Goal: Use online tool/utility: Utilize a website feature to perform a specific function

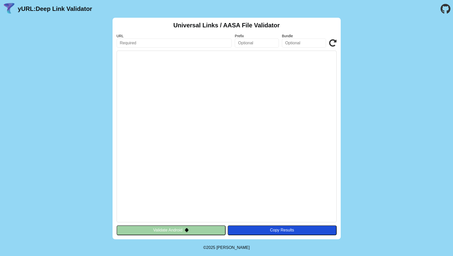
click at [229, 111] on pre at bounding box center [226, 137] width 220 height 172
click at [192, 63] on pre at bounding box center [226, 137] width 220 height 172
click at [180, 51] on pre at bounding box center [226, 137] width 220 height 172
click at [168, 40] on input "text" at bounding box center [173, 42] width 115 height 9
click at [179, 75] on pre at bounding box center [226, 137] width 220 height 172
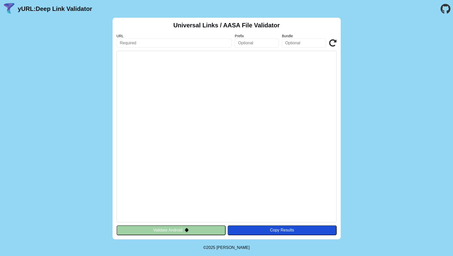
click at [179, 75] on pre at bounding box center [226, 137] width 220 height 172
click at [164, 43] on input "text" at bounding box center [173, 42] width 115 height 9
paste input "[URL][DOMAIN_NAME]"
drag, startPoint x: 137, startPoint y: 43, endPoint x: 132, endPoint y: 44, distance: 5.3
click at [132, 44] on input "[URL][DOMAIN_NAME]" at bounding box center [173, 42] width 115 height 9
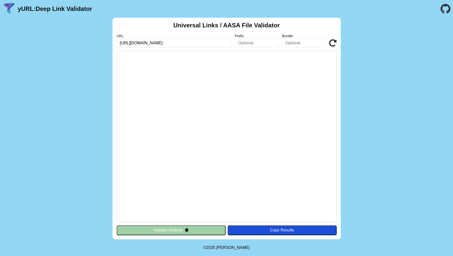
type input "[URL][DOMAIN_NAME]"
click button "Validate" at bounding box center [0, 0] width 0 height 0
drag, startPoint x: 166, startPoint y: 43, endPoint x: 239, endPoint y: 46, distance: 72.5
click at [239, 46] on div "URL [URL][DOMAIN_NAME] Prefix Bundle Validate" at bounding box center [226, 41] width 220 height 14
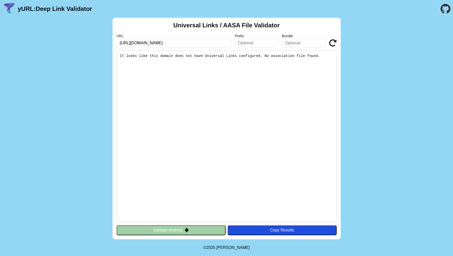
scroll to position [0, 0]
type input "[URL][DOMAIN_NAME]"
click button "Validate" at bounding box center [0, 0] width 0 height 0
